Goal: Navigation & Orientation: Find specific page/section

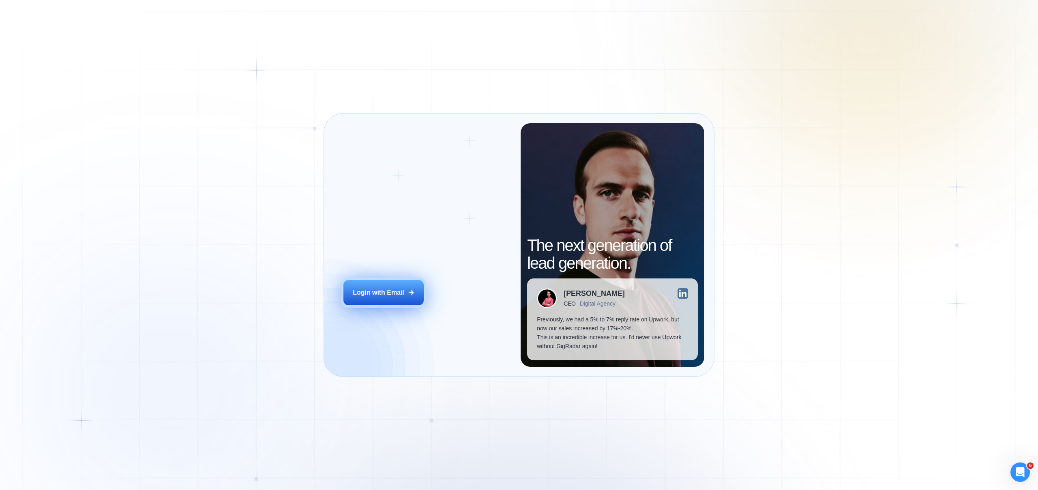
click at [393, 294] on div "Login with Email" at bounding box center [379, 292] width 52 height 9
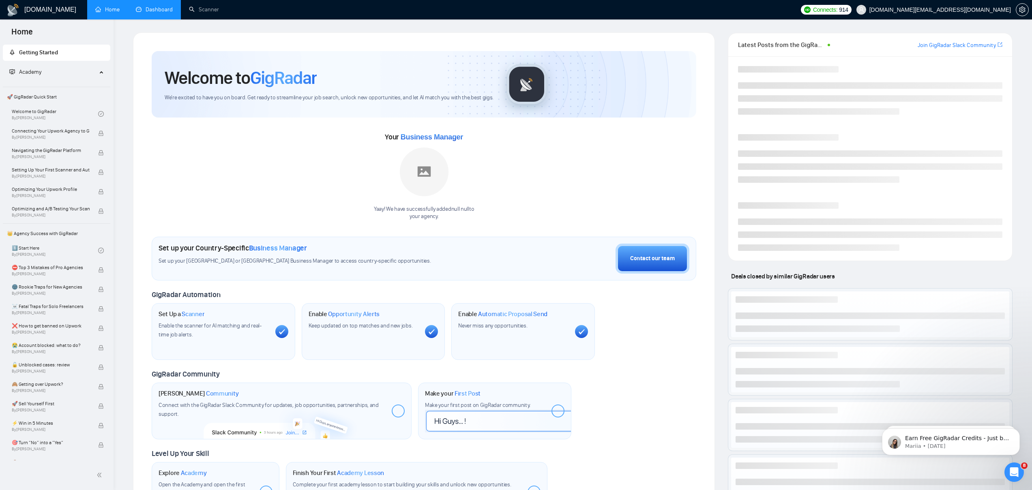
click at [157, 9] on link "Dashboard" at bounding box center [154, 9] width 37 height 7
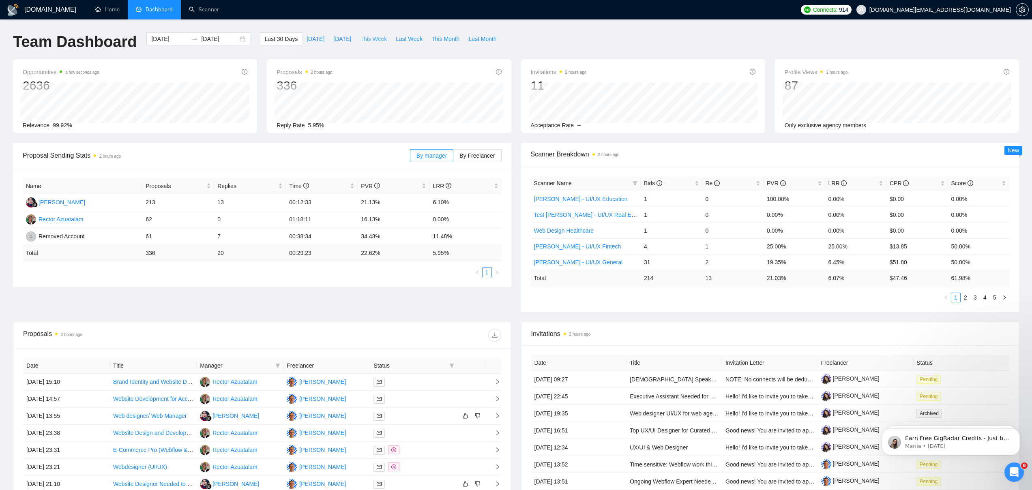
click at [363, 38] on span "This Week" at bounding box center [373, 38] width 27 height 9
type input "[DATE]"
